Goal: Information Seeking & Learning: Learn about a topic

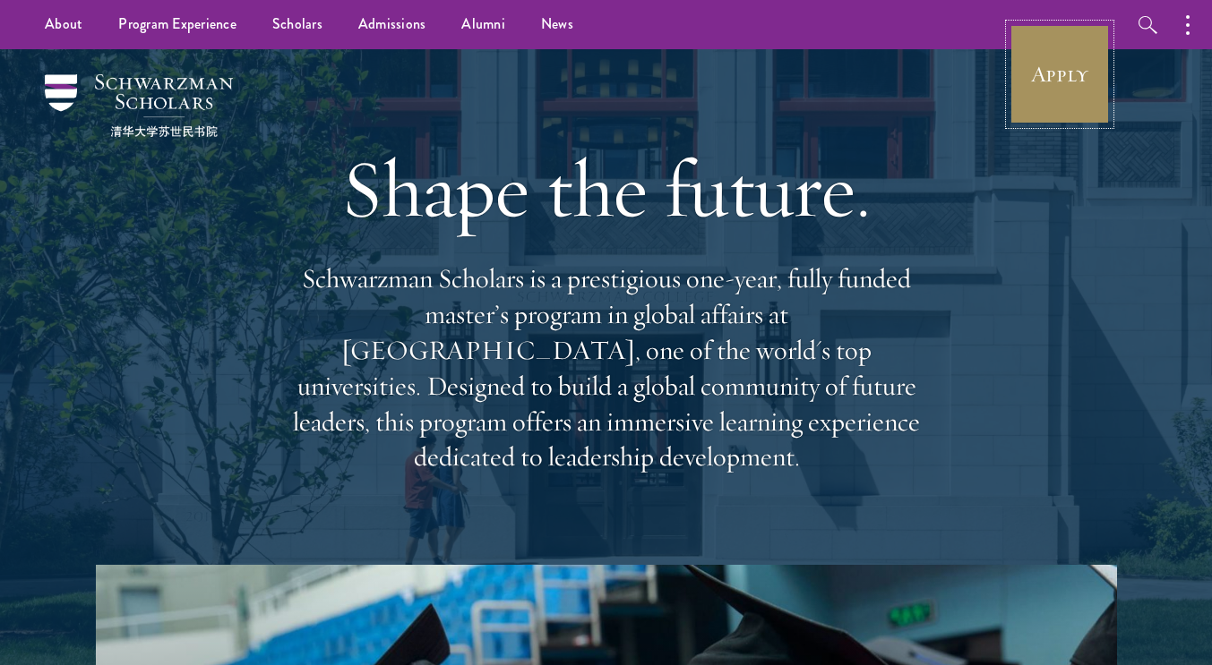
click at [1033, 72] on link "Apply" at bounding box center [1059, 74] width 100 height 100
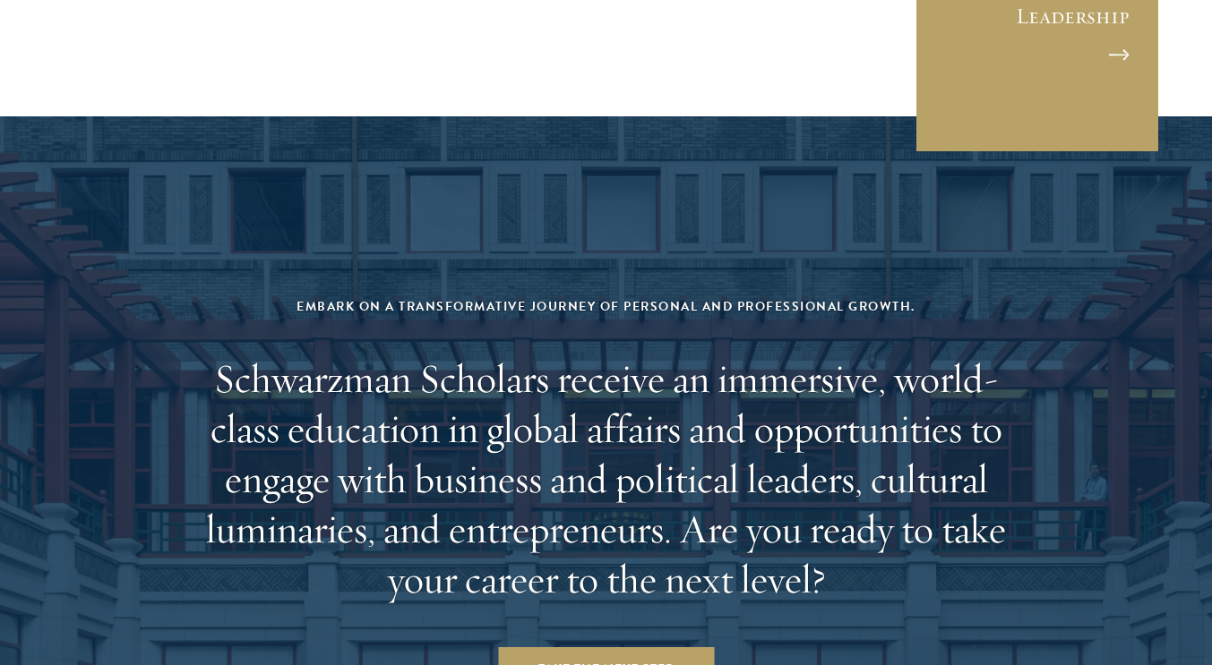
scroll to position [7366, 0]
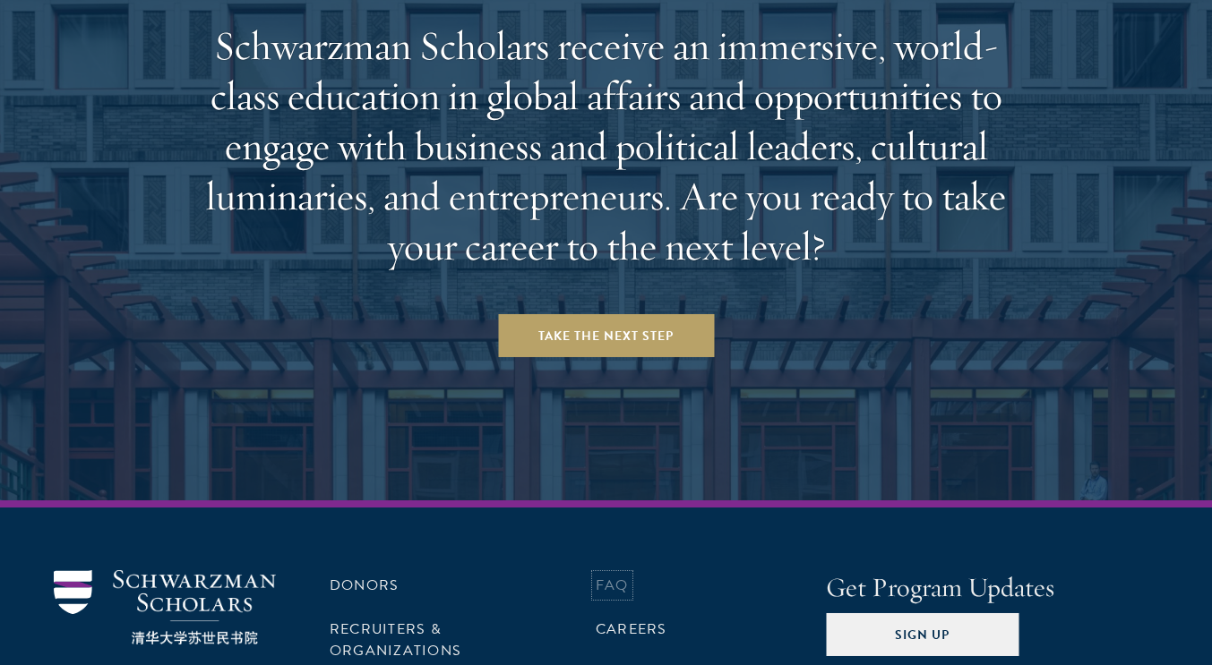
click at [606, 575] on link "FAQ" at bounding box center [612, 585] width 33 height 21
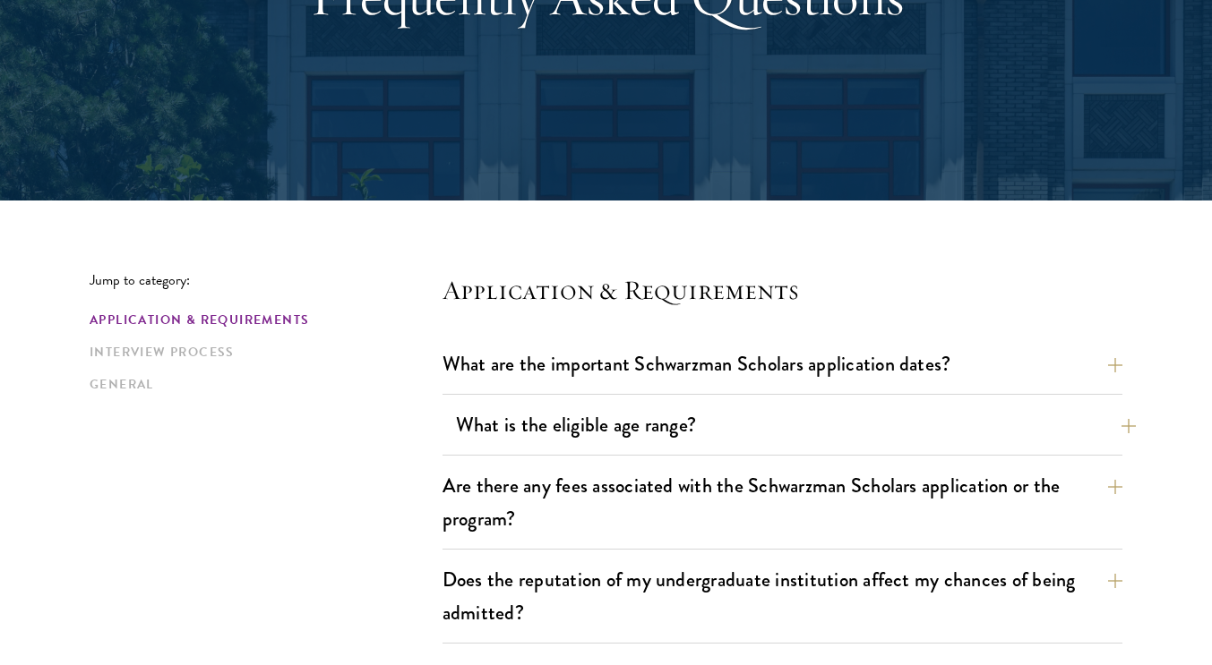
scroll to position [475, 0]
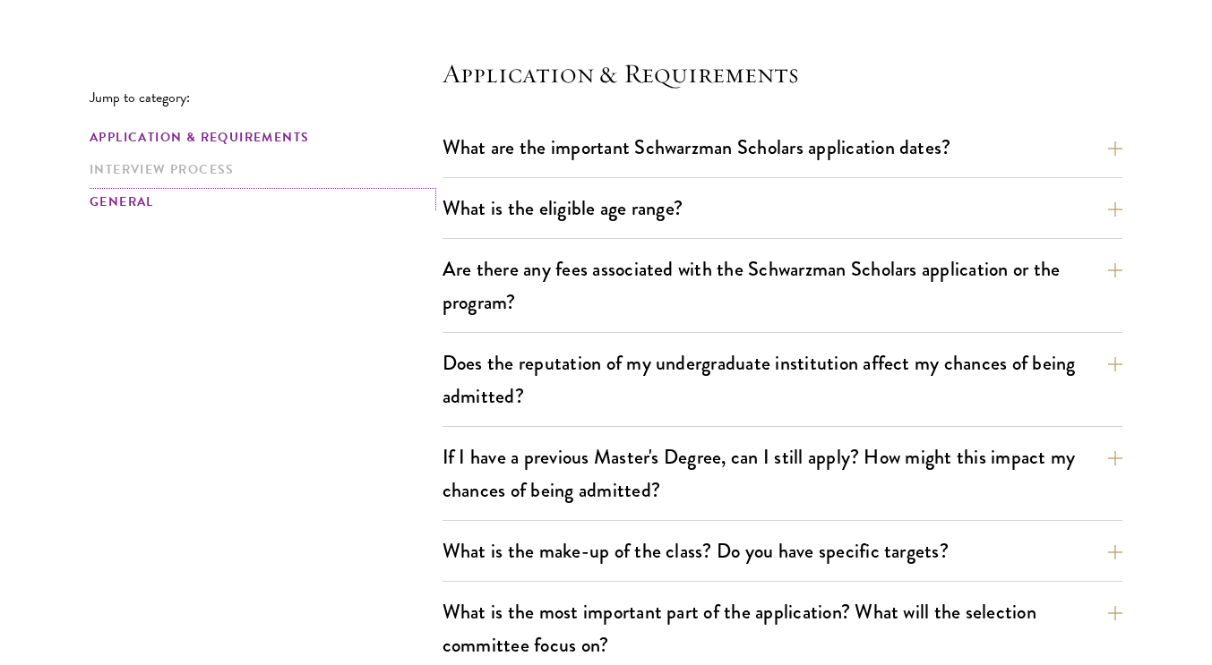
click at [133, 199] on link "General" at bounding box center [261, 202] width 342 height 19
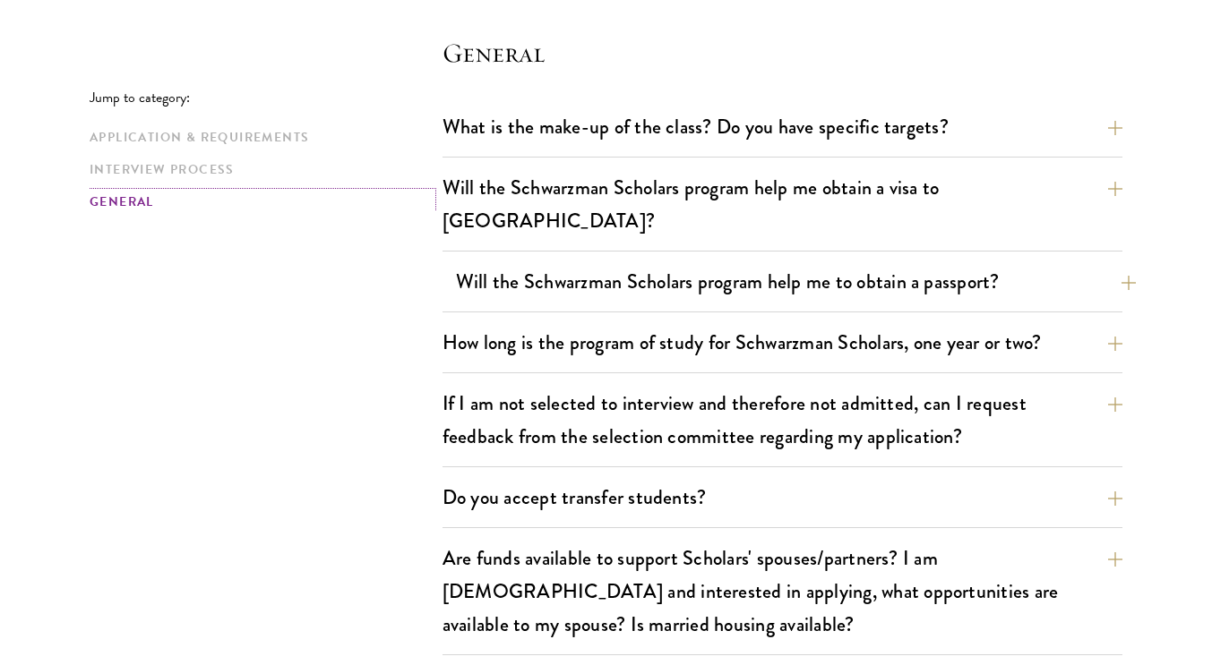
scroll to position [2683, 0]
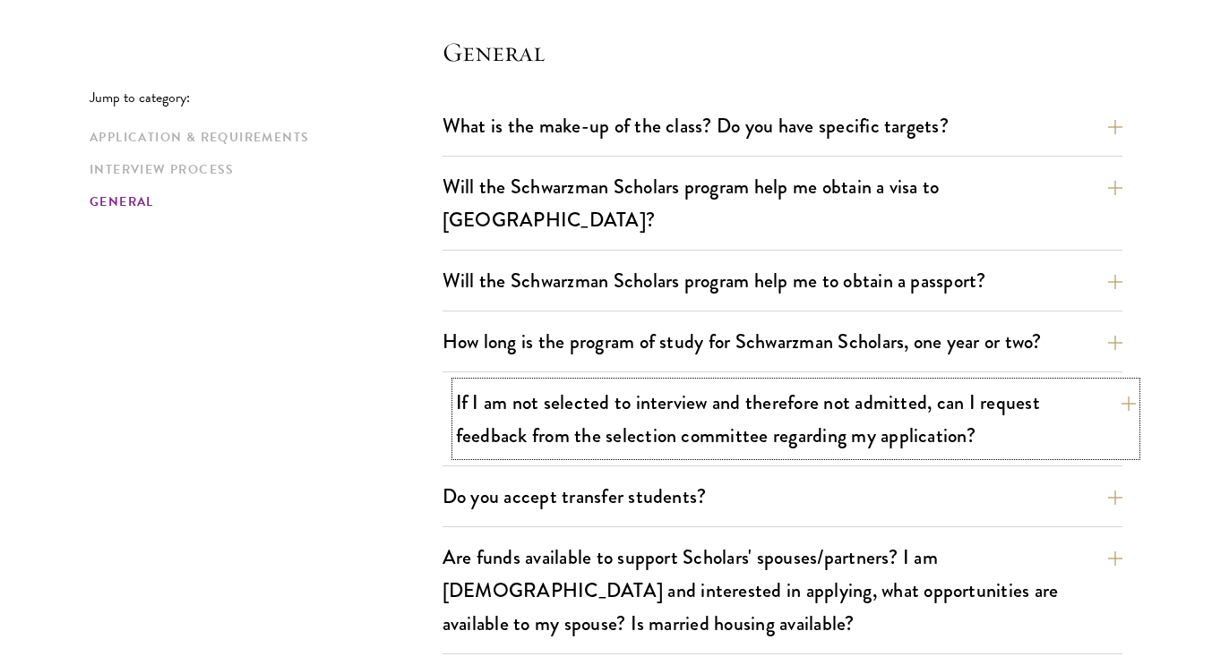
click at [694, 383] on button "If I am not selected to interview and therefore not admitted, can I request fee…" at bounding box center [796, 418] width 680 height 73
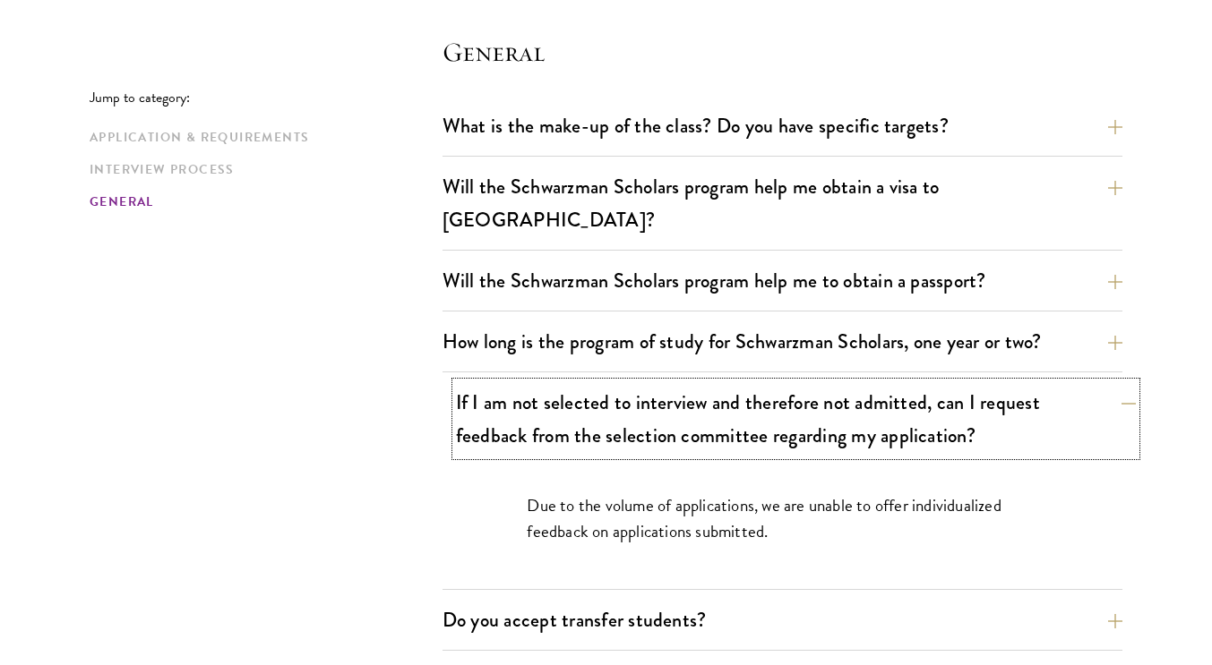
scroll to position [2807, 0]
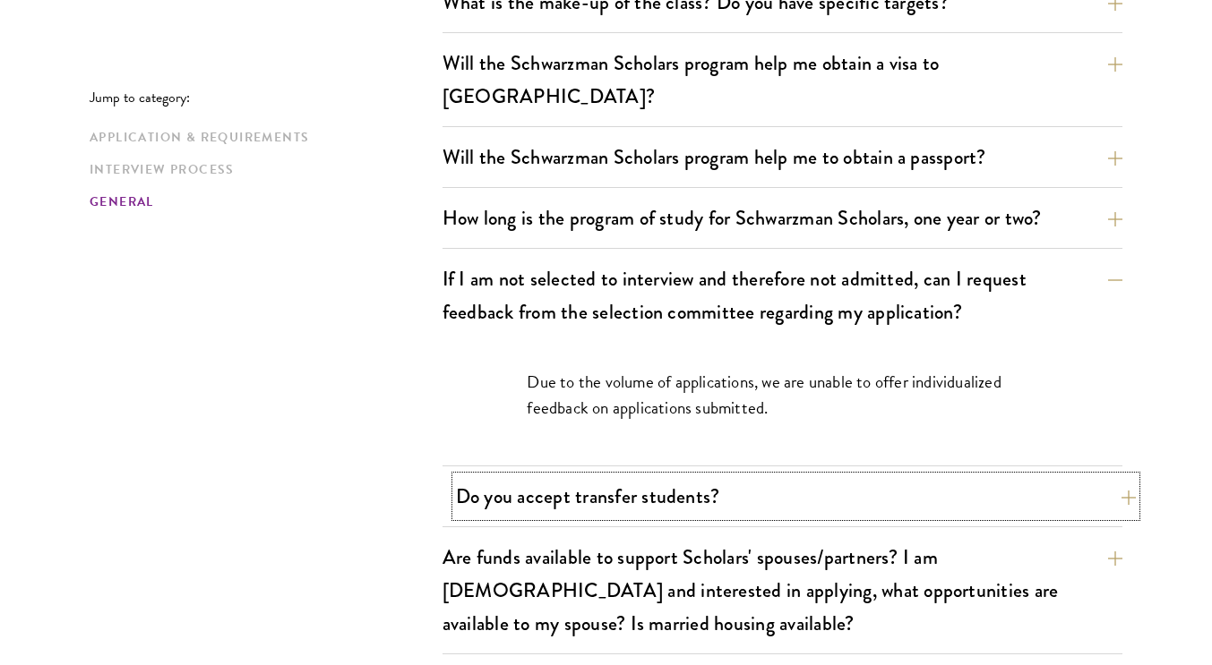
click at [691, 476] on button "Do you accept transfer students?" at bounding box center [796, 496] width 680 height 40
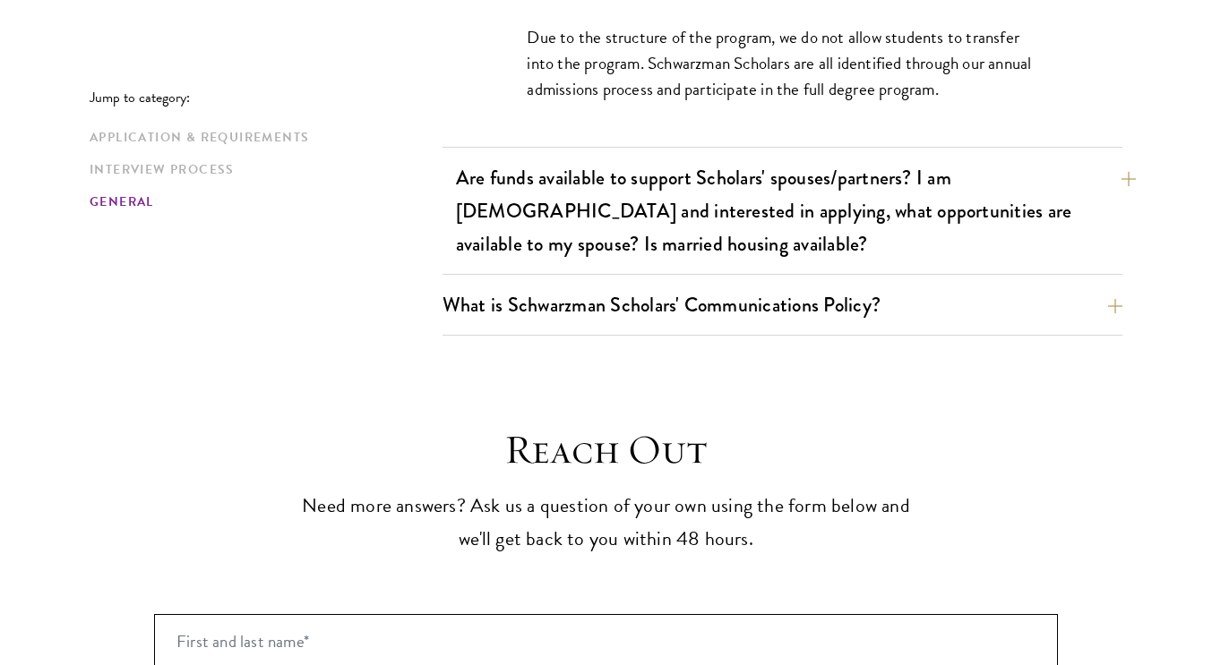
scroll to position [3214, 0]
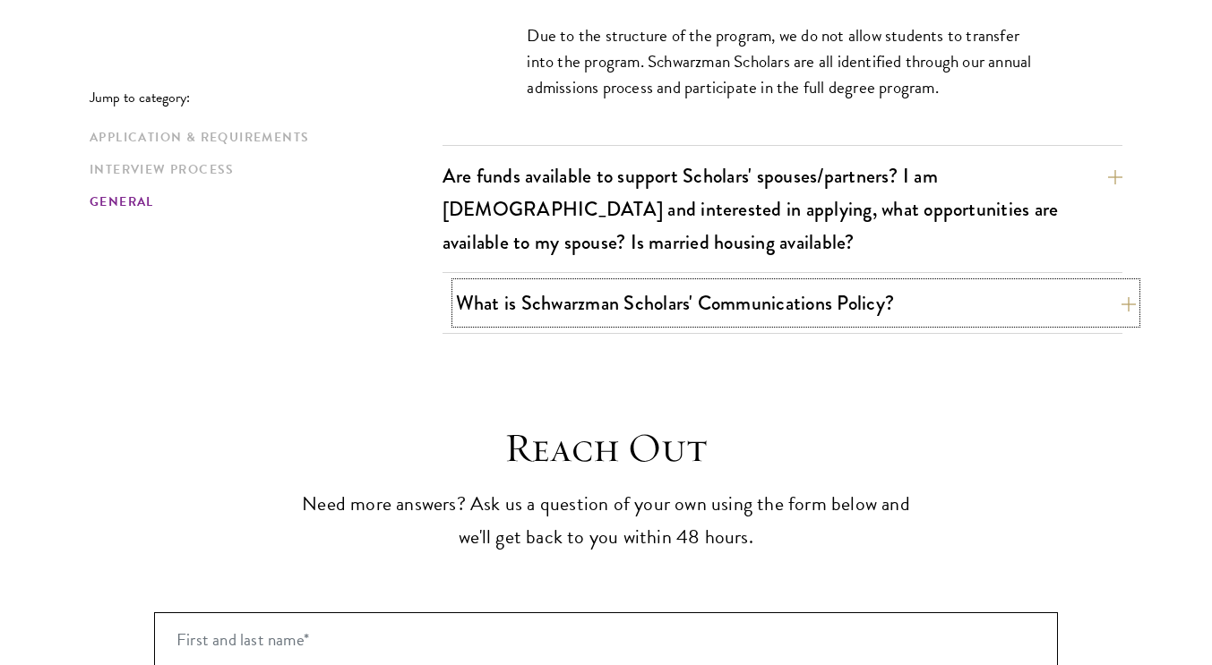
click at [722, 283] on button "What is Schwarzman Scholars' Communications Policy?" at bounding box center [796, 303] width 680 height 40
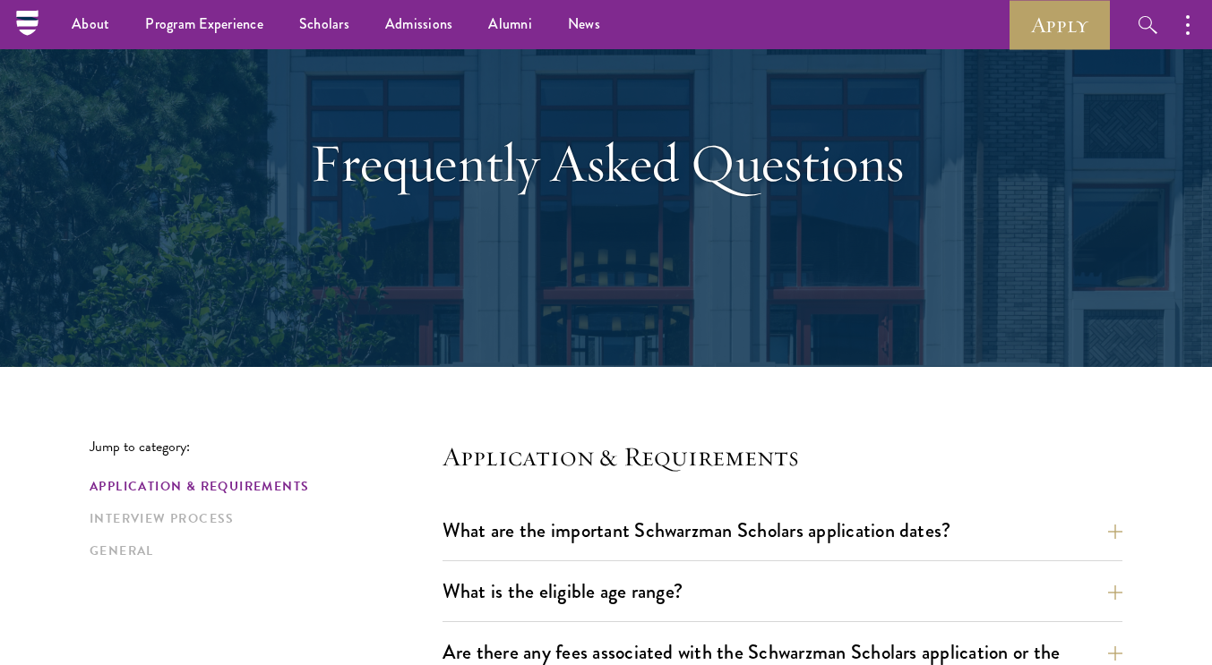
scroll to position [0, 0]
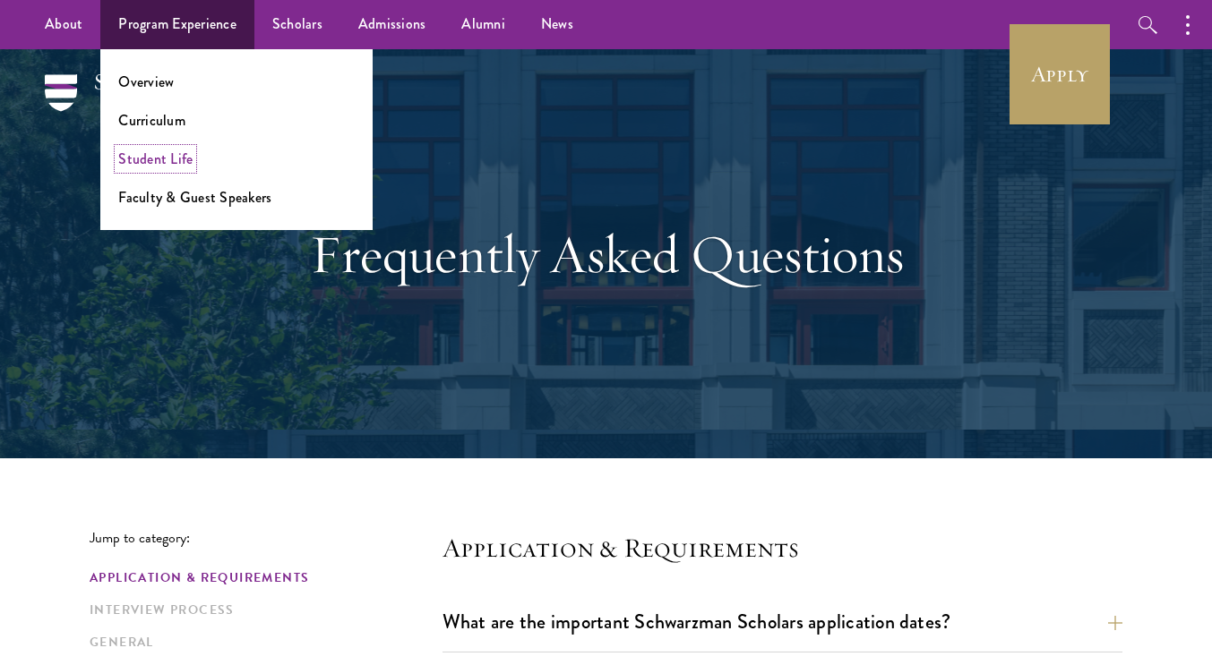
click at [167, 153] on link "Student Life" at bounding box center [155, 159] width 74 height 21
